Goal: Find specific page/section: Find specific page/section

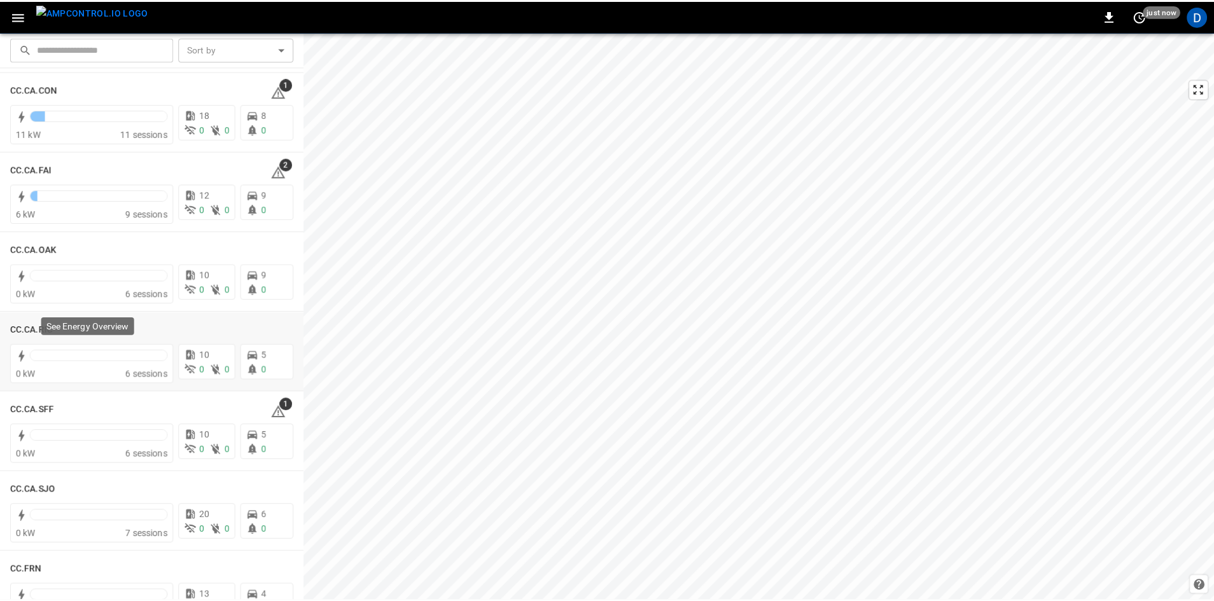
scroll to position [318, 0]
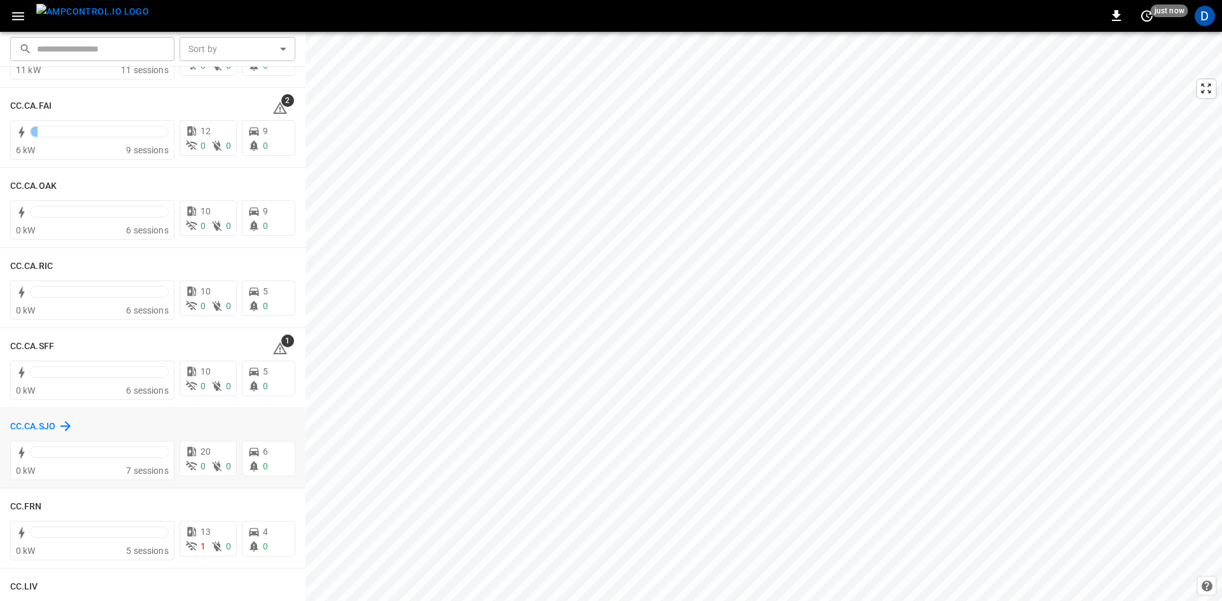
click at [32, 430] on h6 "CC.CA.SJO" at bounding box center [32, 427] width 45 height 14
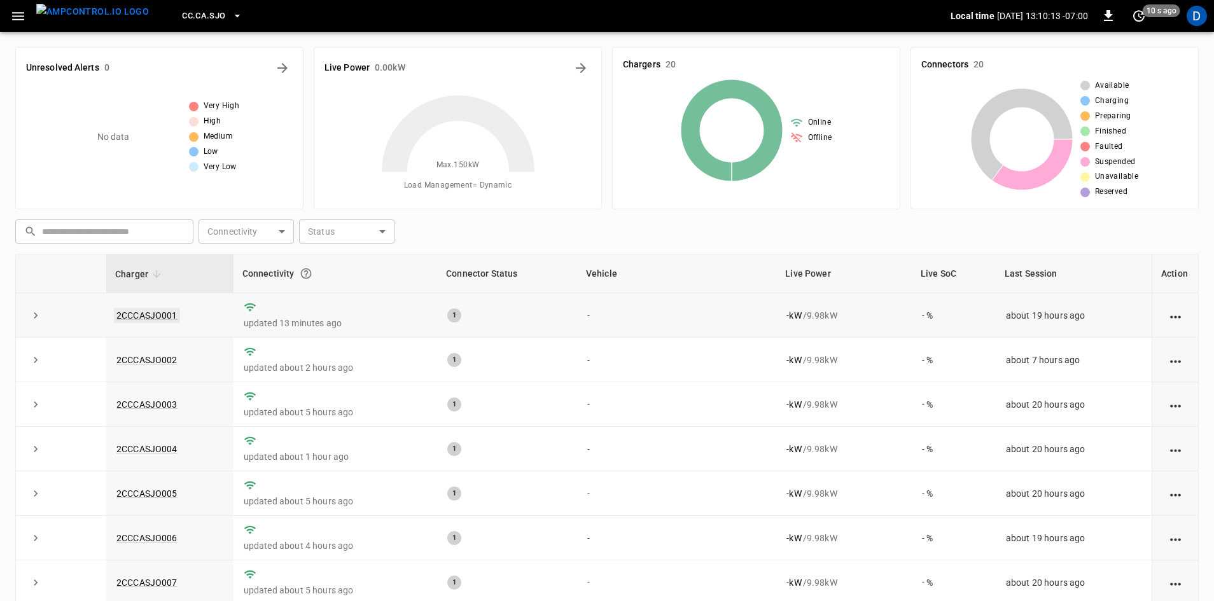
click at [139, 315] on link "2CCCASJO001" at bounding box center [147, 315] width 66 height 15
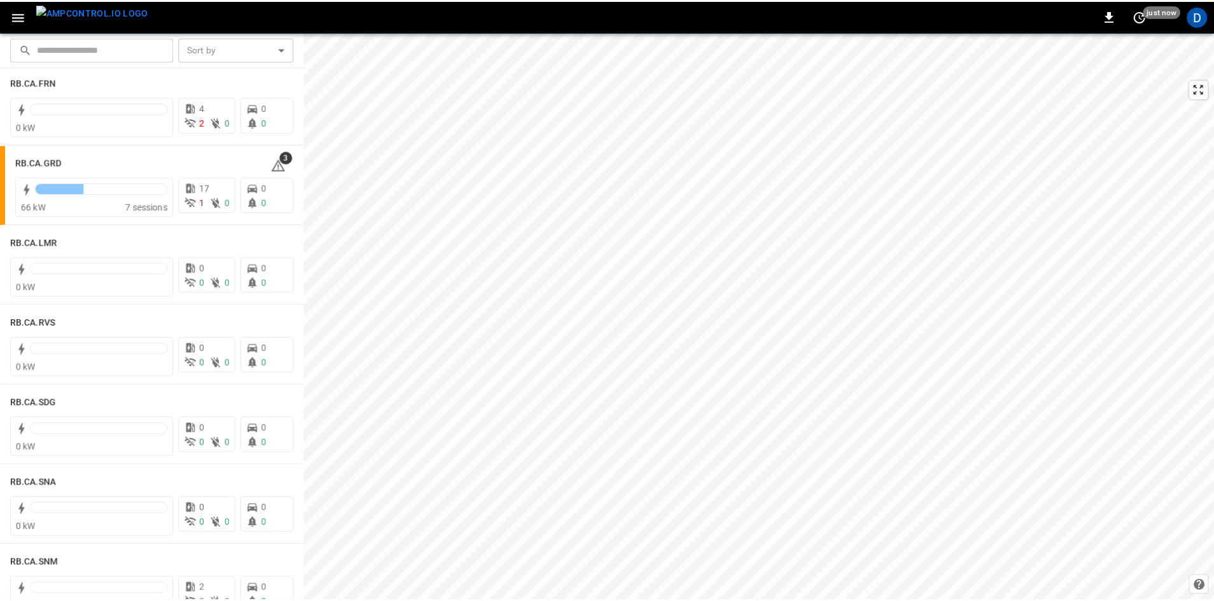
scroll to position [1781, 0]
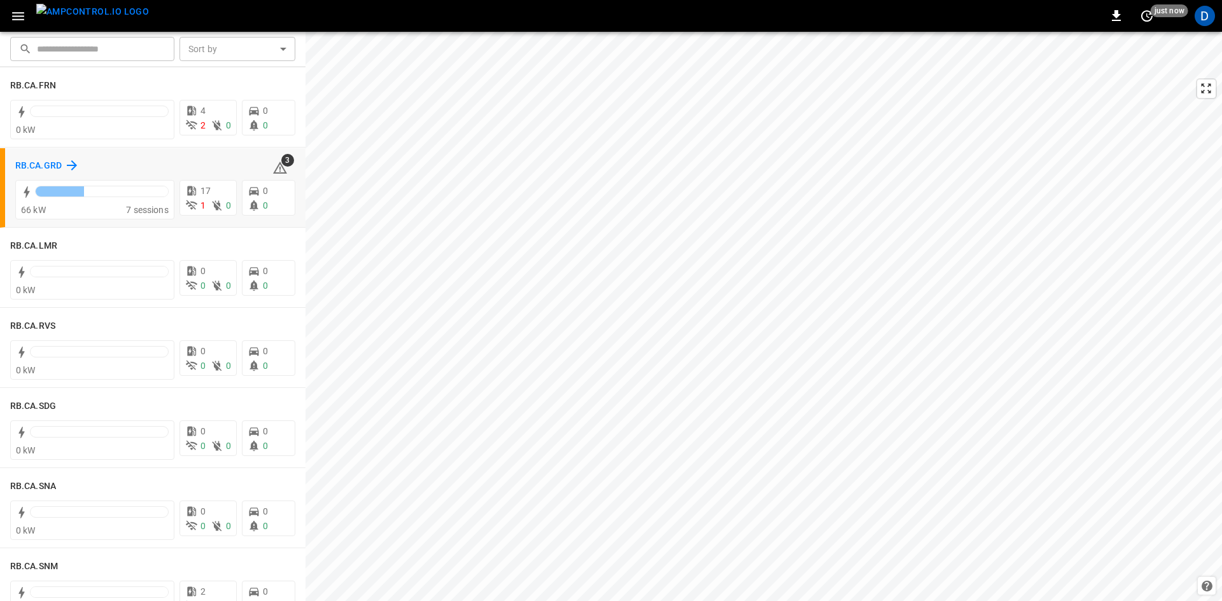
click at [45, 162] on h6 "RB.CA.GRD" at bounding box center [38, 166] width 46 height 14
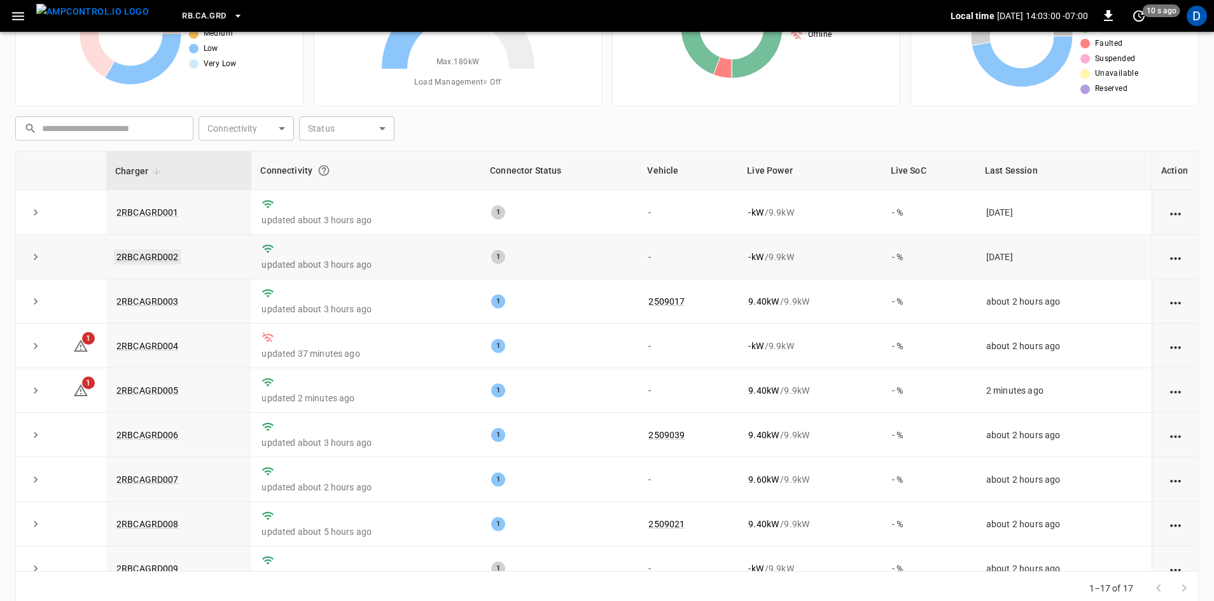
scroll to position [123, 0]
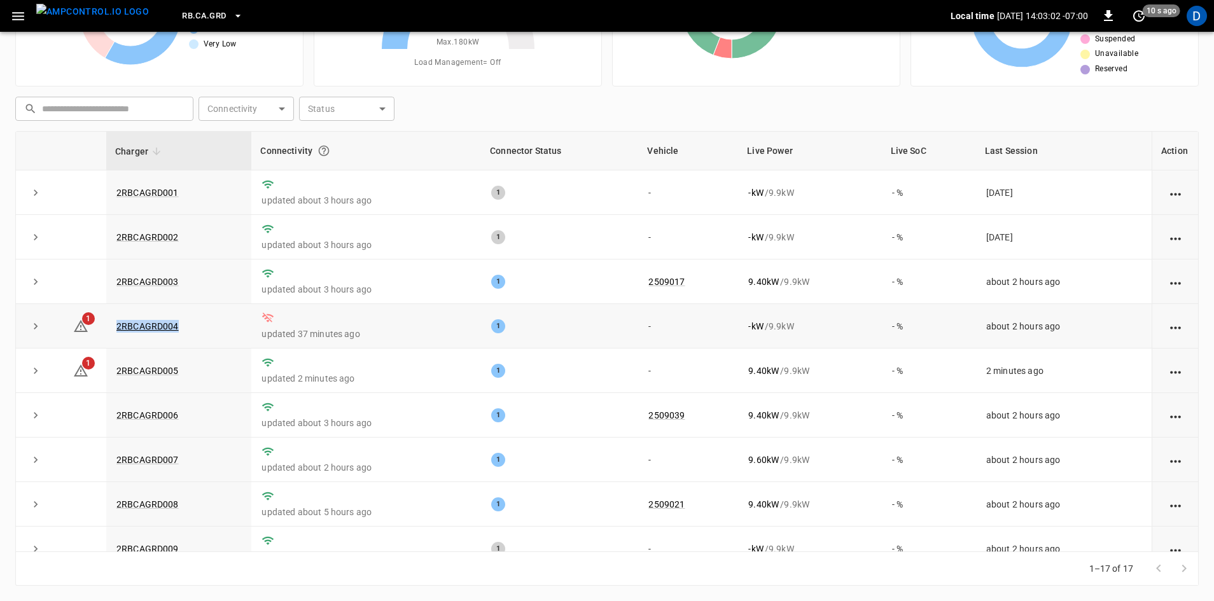
drag, startPoint x: 157, startPoint y: 319, endPoint x: 111, endPoint y: 317, distance: 46.5
click at [111, 317] on td "2RBCAGRD004" at bounding box center [178, 326] width 145 height 45
copy link "2RBCAGRD004"
